Goal: Information Seeking & Learning: Learn about a topic

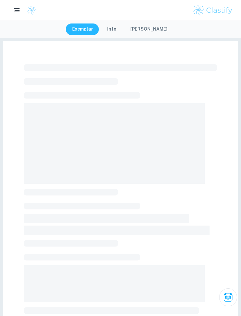
scroll to position [61, 0]
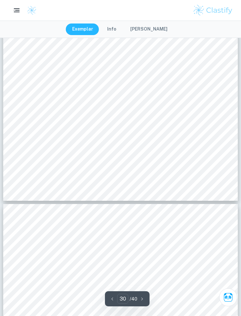
scroll to position [10122, 0]
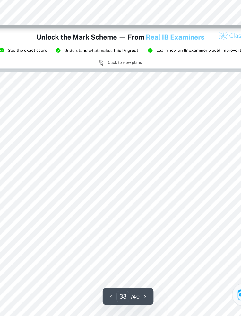
scroll to position [10933, 0]
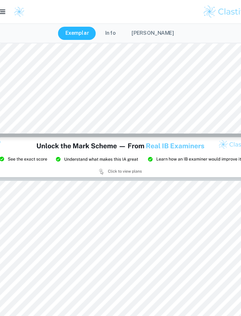
type input "32"
